Goal: Transaction & Acquisition: Book appointment/travel/reservation

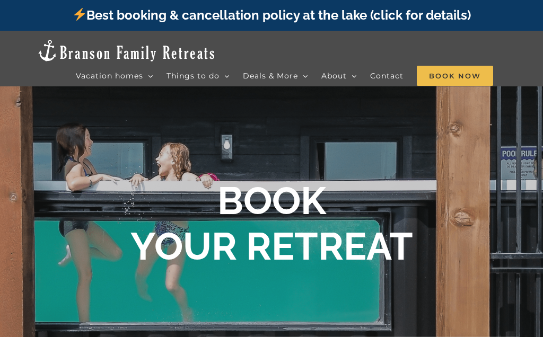
click at [107, 278] on div at bounding box center [271, 226] width 543 height 281
click at [236, 247] on b "BOOK YOUR RETREAT" at bounding box center [271, 223] width 282 height 91
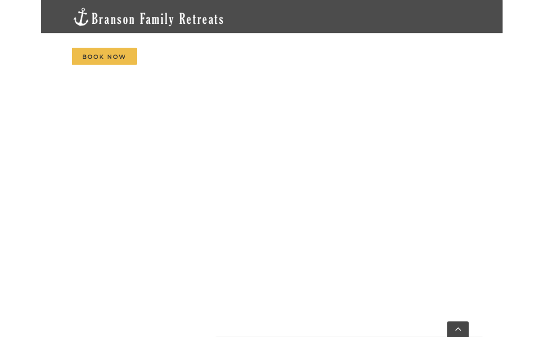
scroll to position [799, 0]
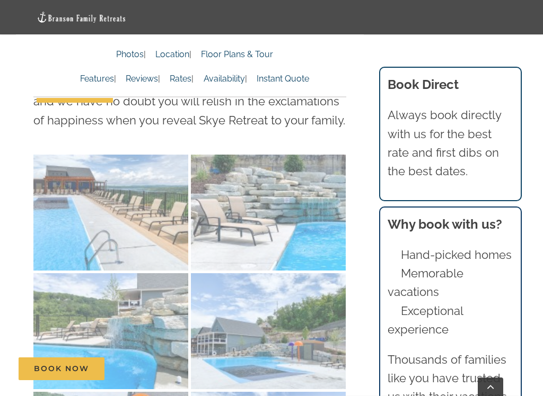
scroll to position [2940, 0]
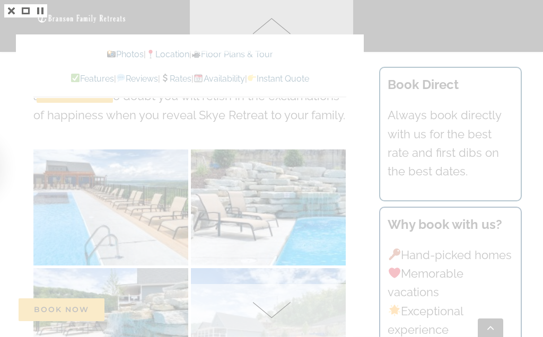
scroll to position [3045, 0]
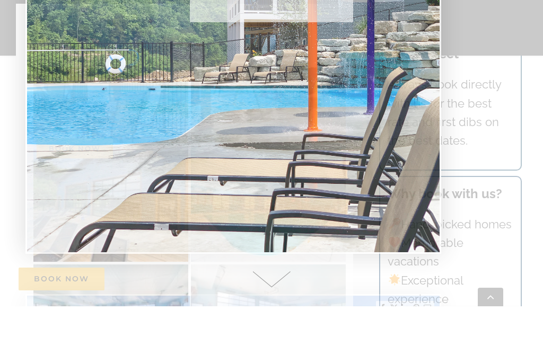
scroll to position [3364, 0]
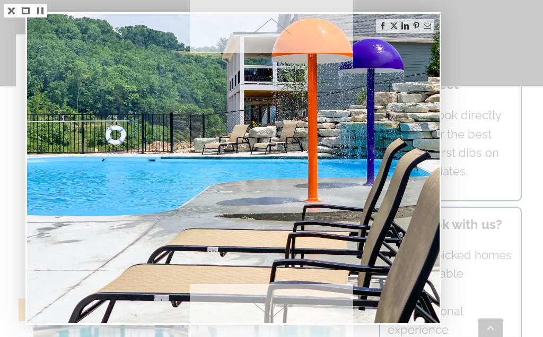
click at [477, 51] on div at bounding box center [504, 168] width 76 height 337
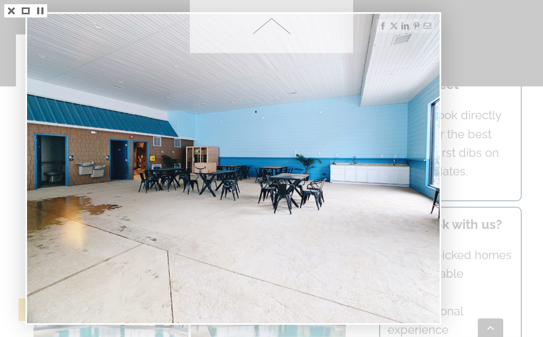
click at [273, 320] on img at bounding box center [233, 168] width 412 height 309
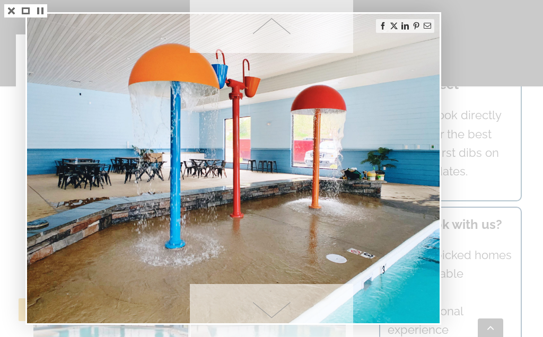
click at [301, 16] on span at bounding box center [271, 26] width 163 height 53
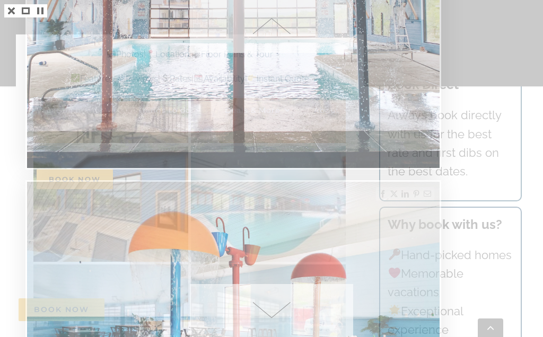
click at [269, 22] on span at bounding box center [271, 26] width 163 height 53
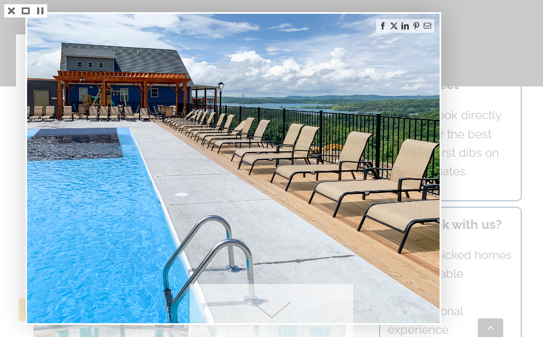
click at [270, 31] on img at bounding box center [233, 168] width 412 height 309
